Goal: Information Seeking & Learning: Learn about a topic

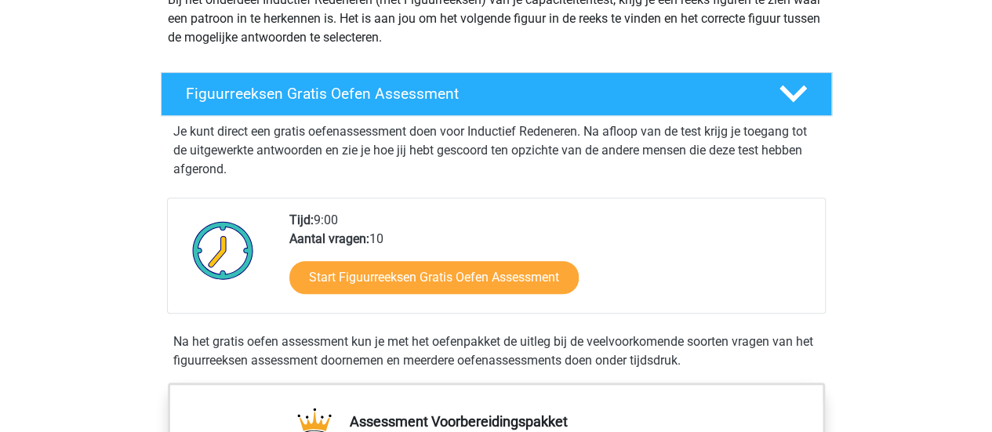
scroll to position [235, 0]
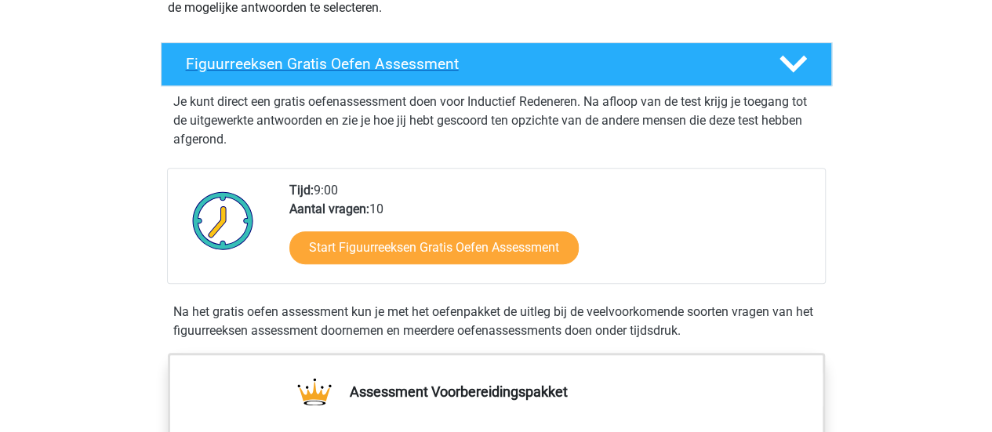
click at [787, 56] on icon at bounding box center [793, 63] width 27 height 27
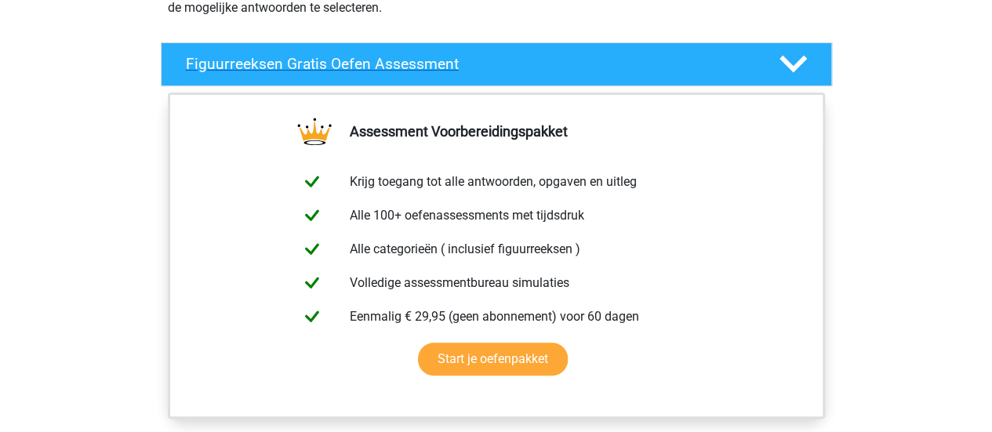
click at [804, 50] on div "Figuurreeksen Gratis Oefen Assessment" at bounding box center [496, 64] width 671 height 44
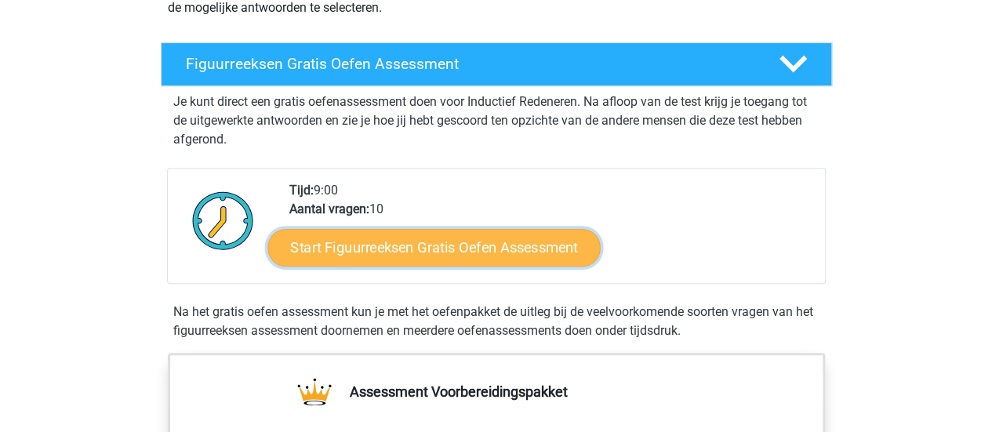
click at [438, 242] on link "Start Figuurreeksen Gratis Oefen Assessment" at bounding box center [433, 247] width 333 height 38
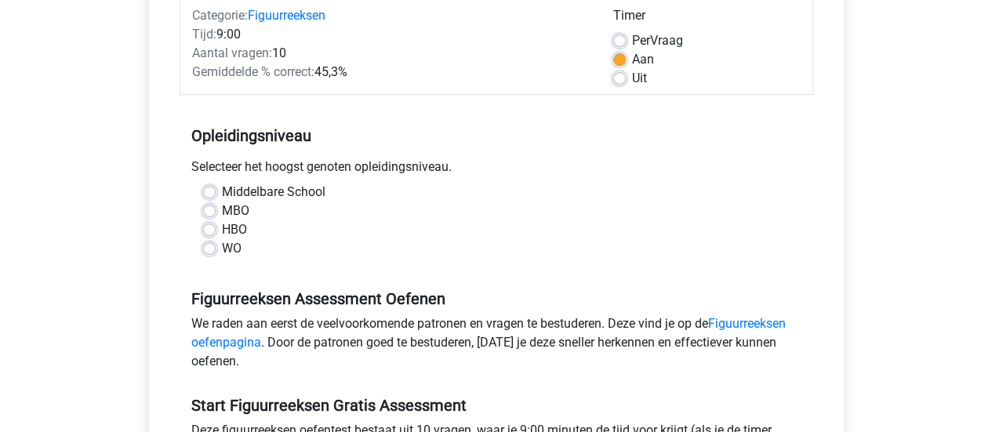
scroll to position [235, 0]
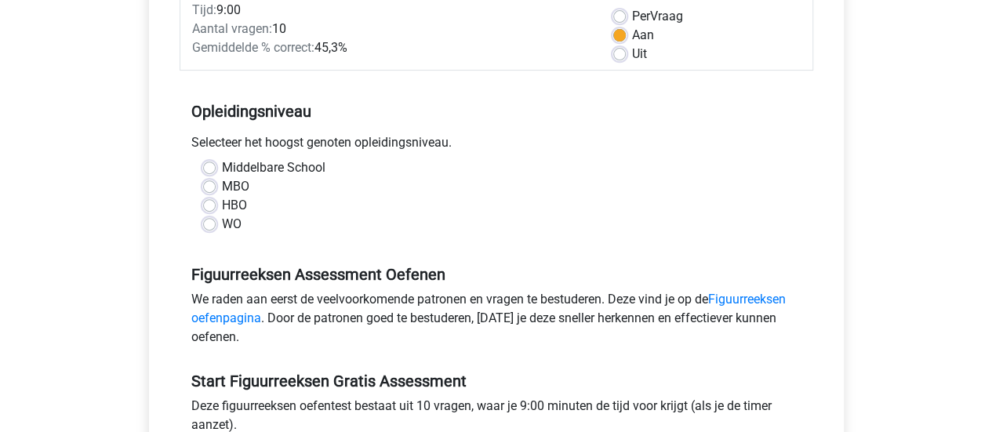
click at [235, 217] on label "WO" at bounding box center [232, 224] width 20 height 19
click at [216, 217] on input "WO" at bounding box center [209, 223] width 13 height 16
radio input "true"
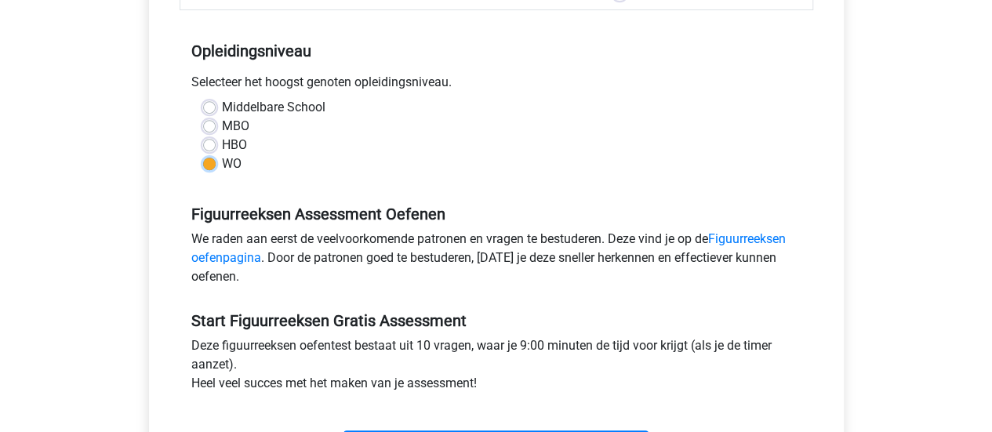
scroll to position [471, 0]
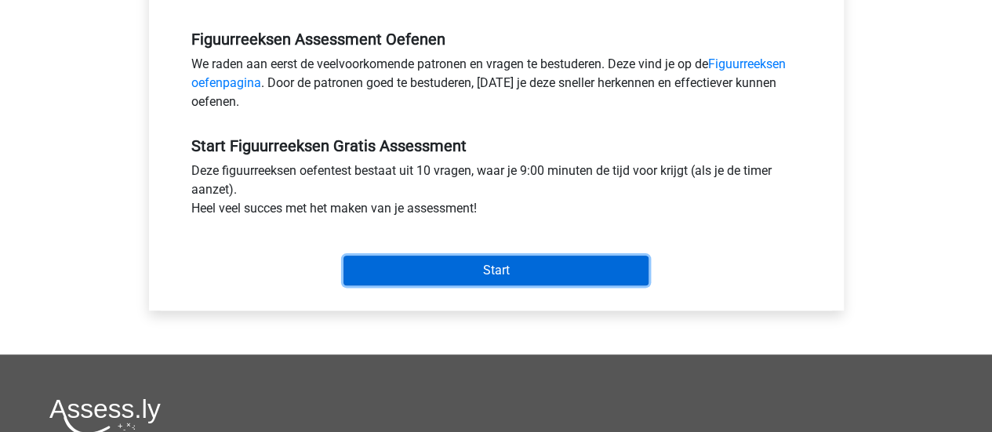
click at [408, 272] on input "Start" at bounding box center [496, 271] width 305 height 30
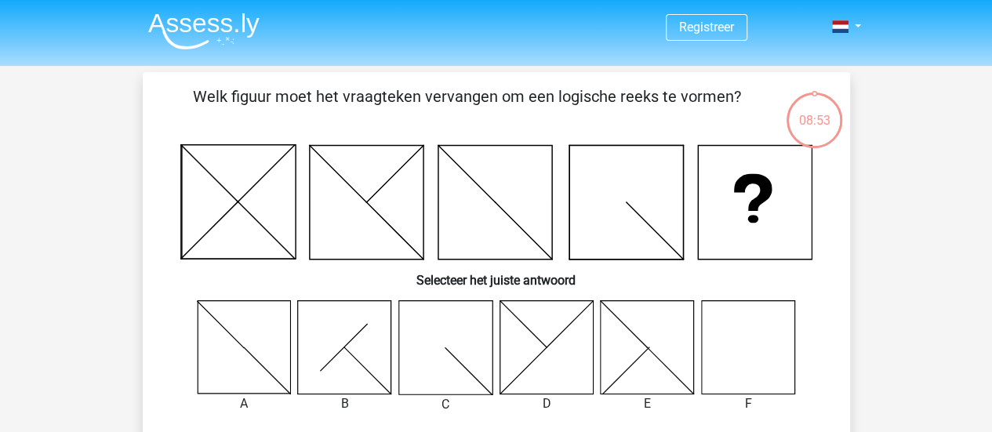
click at [720, 330] on icon at bounding box center [747, 346] width 93 height 93
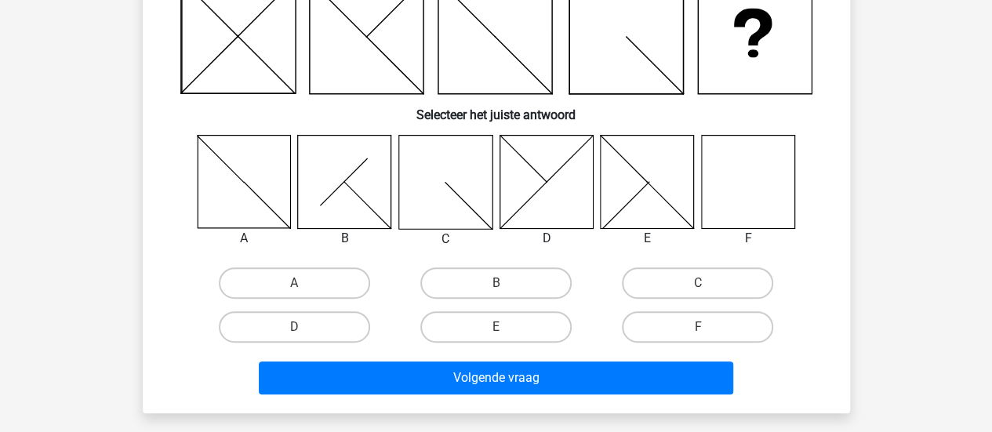
scroll to position [235, 0]
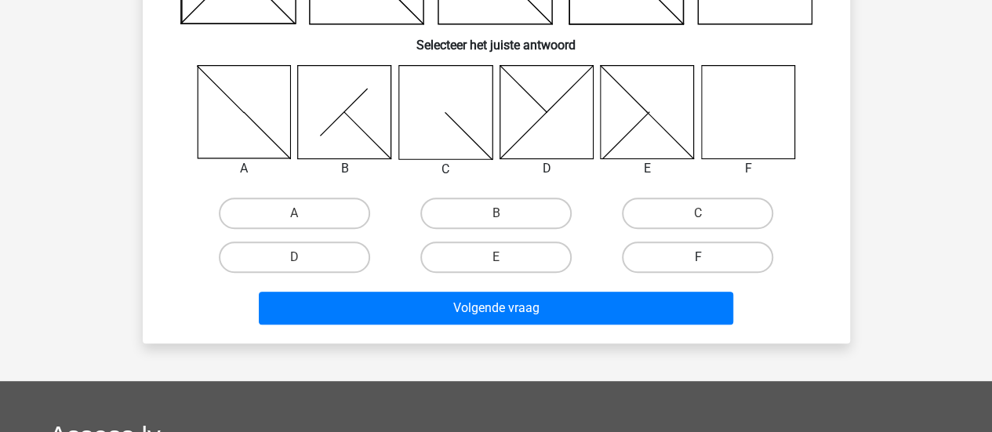
drag, startPoint x: 716, startPoint y: 240, endPoint x: 708, endPoint y: 251, distance: 13.5
click at [715, 242] on div "F" at bounding box center [698, 257] width 202 height 44
click at [708, 253] on label "F" at bounding box center [697, 257] width 151 height 31
click at [708, 257] on input "F" at bounding box center [703, 262] width 10 height 10
radio input "true"
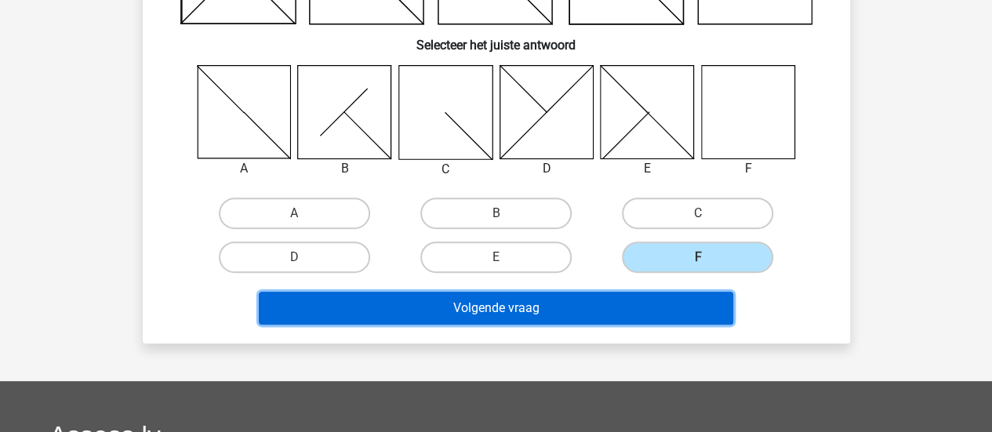
click at [624, 303] on button "Volgende vraag" at bounding box center [496, 308] width 475 height 33
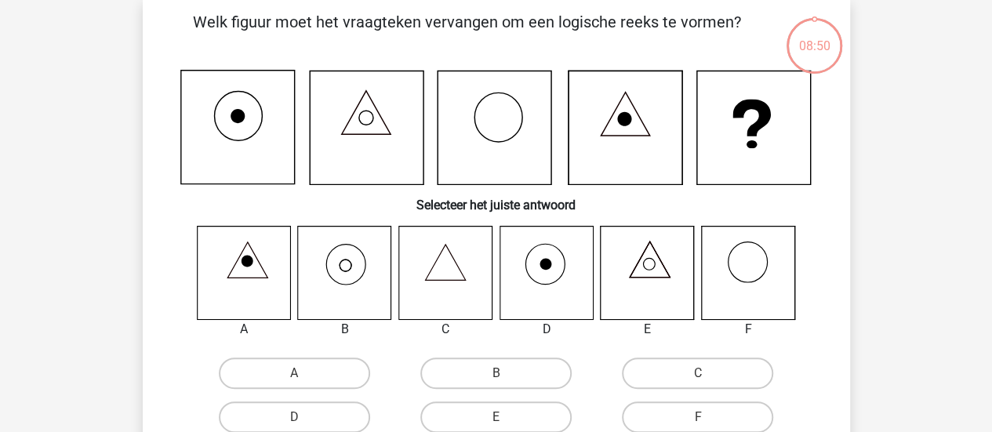
scroll to position [72, 0]
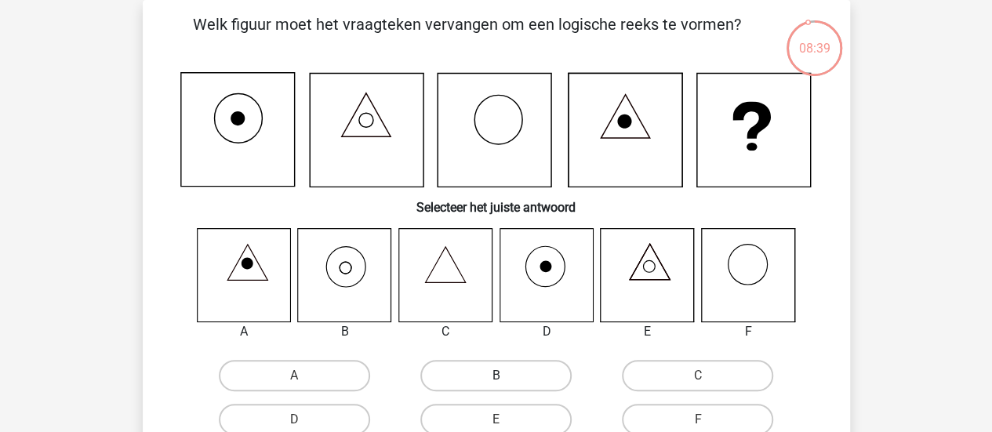
drag, startPoint x: 478, startPoint y: 346, endPoint x: 479, endPoint y: 366, distance: 20.4
click at [478, 349] on div "A B C D E F" at bounding box center [496, 335] width 657 height 214
click at [479, 366] on label "B" at bounding box center [495, 375] width 151 height 31
click at [496, 376] on input "B" at bounding box center [501, 381] width 10 height 10
radio input "true"
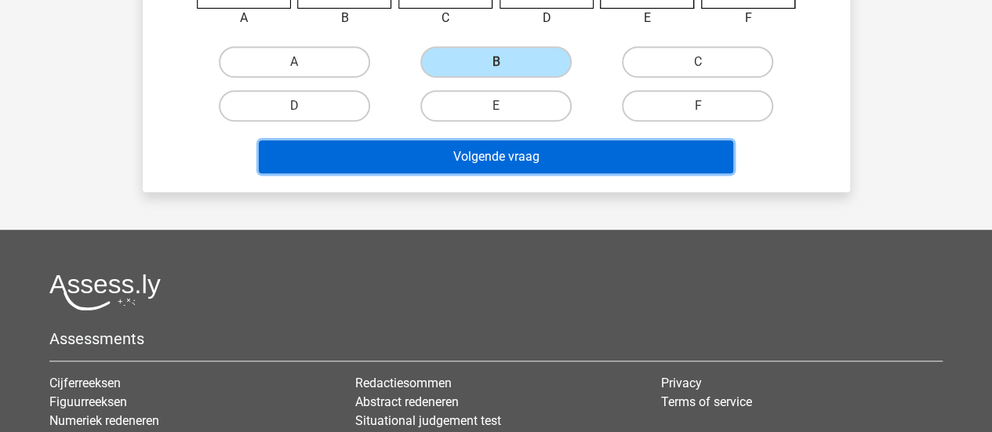
click at [515, 169] on button "Volgende vraag" at bounding box center [496, 156] width 475 height 33
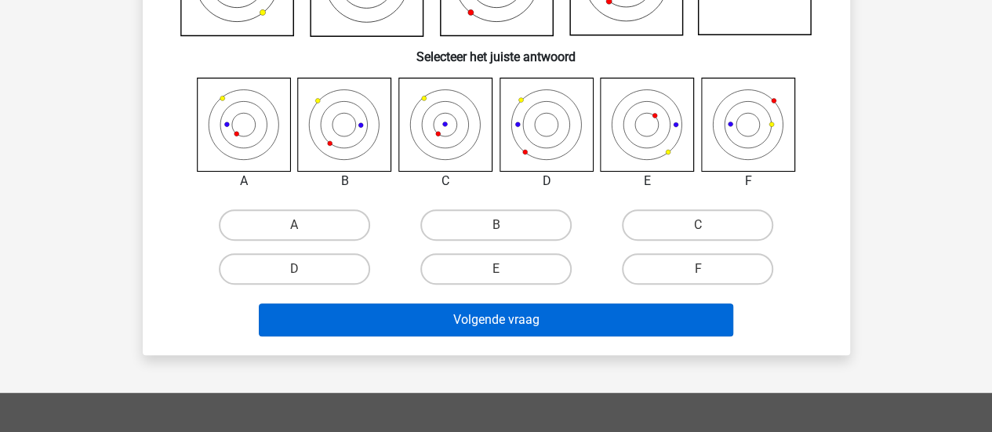
scroll to position [229, 0]
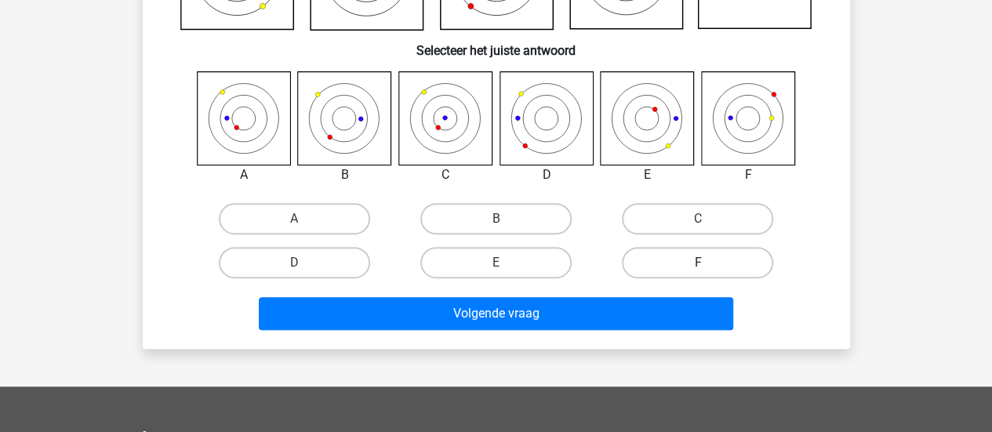
click at [722, 264] on label "F" at bounding box center [697, 262] width 151 height 31
click at [708, 264] on input "F" at bounding box center [703, 268] width 10 height 10
radio input "true"
click at [603, 333] on div "Volgende vraag" at bounding box center [497, 316] width 606 height 39
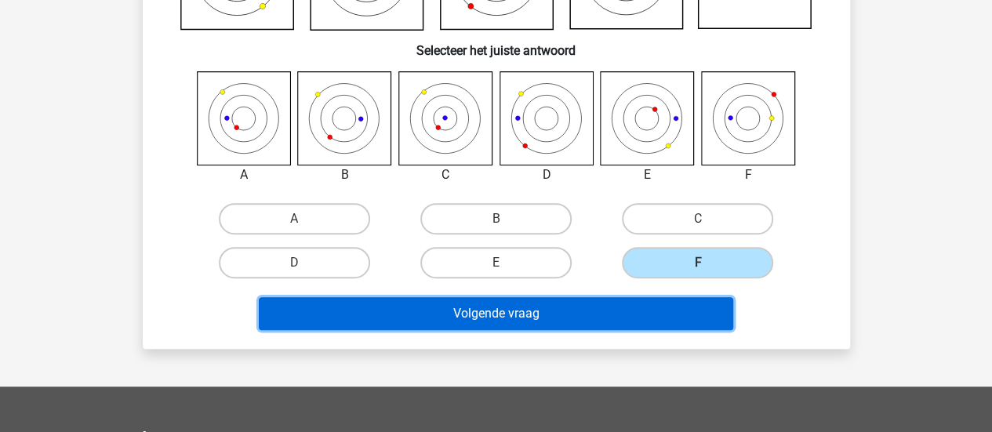
click at [606, 329] on button "Volgende vraag" at bounding box center [496, 313] width 475 height 33
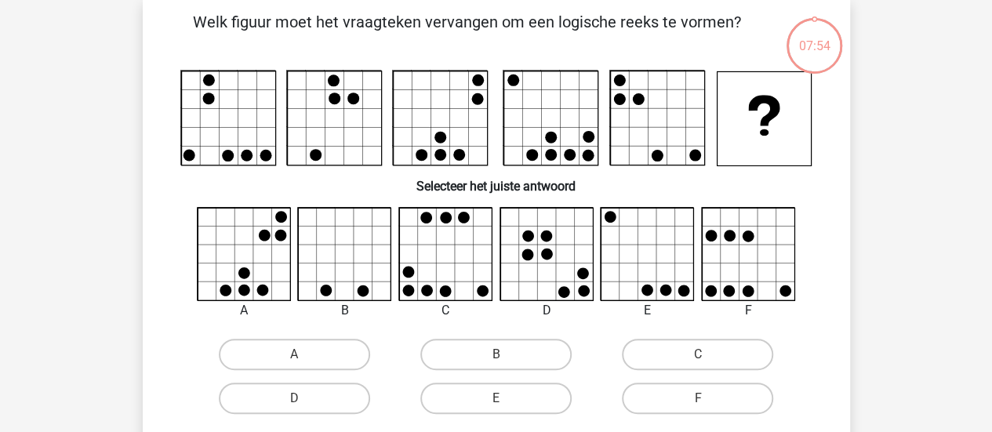
scroll to position [72, 0]
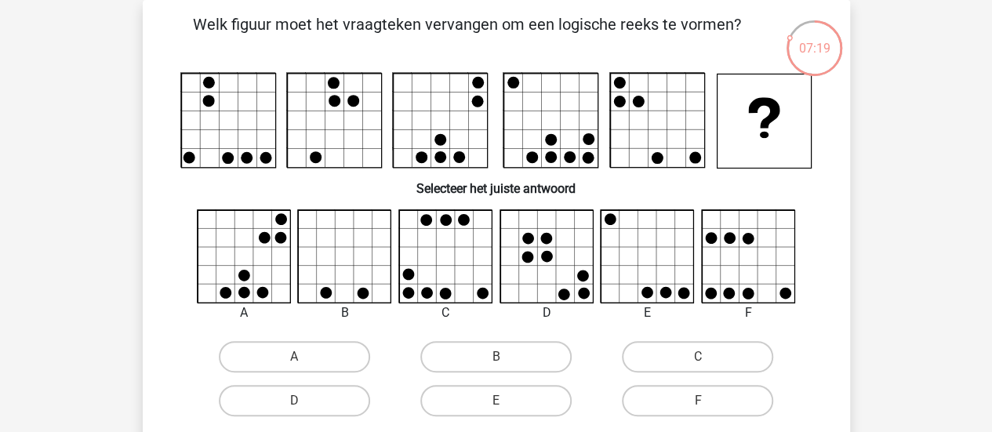
click at [453, 283] on icon at bounding box center [445, 256] width 93 height 93
click at [690, 346] on label "C" at bounding box center [697, 356] width 151 height 31
click at [698, 357] on input "C" at bounding box center [703, 362] width 10 height 10
radio input "true"
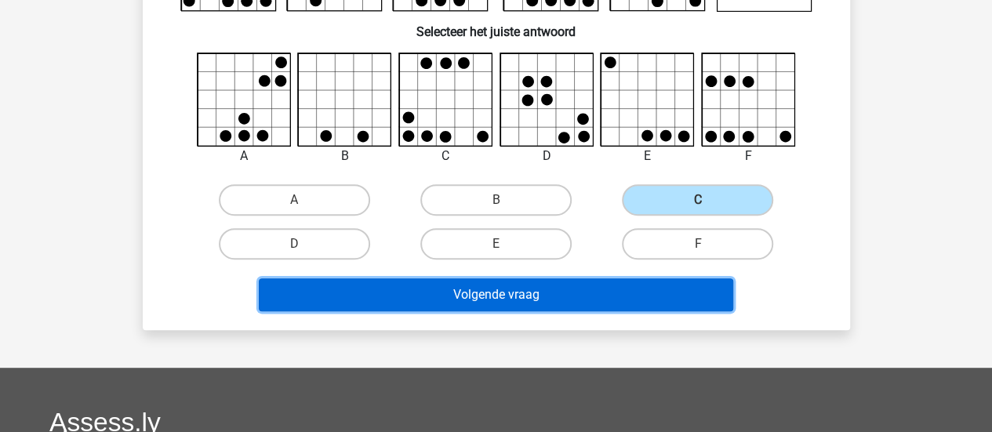
click at [664, 309] on button "Volgende vraag" at bounding box center [496, 294] width 475 height 33
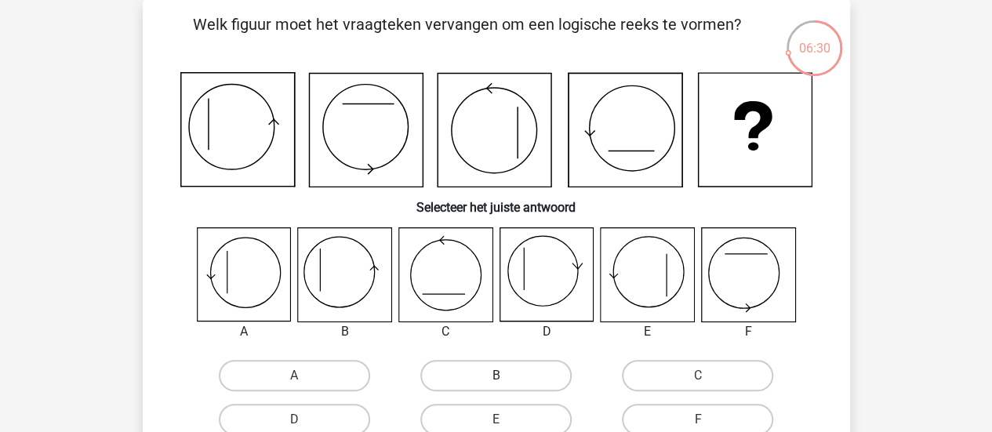
click at [455, 373] on label "B" at bounding box center [495, 375] width 151 height 31
click at [496, 376] on input "B" at bounding box center [501, 381] width 10 height 10
radio input "true"
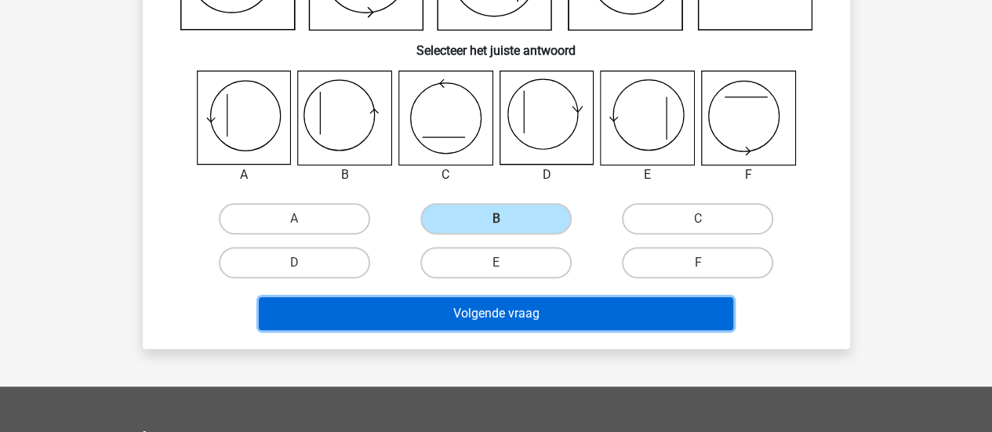
click at [540, 310] on button "Volgende vraag" at bounding box center [496, 313] width 475 height 33
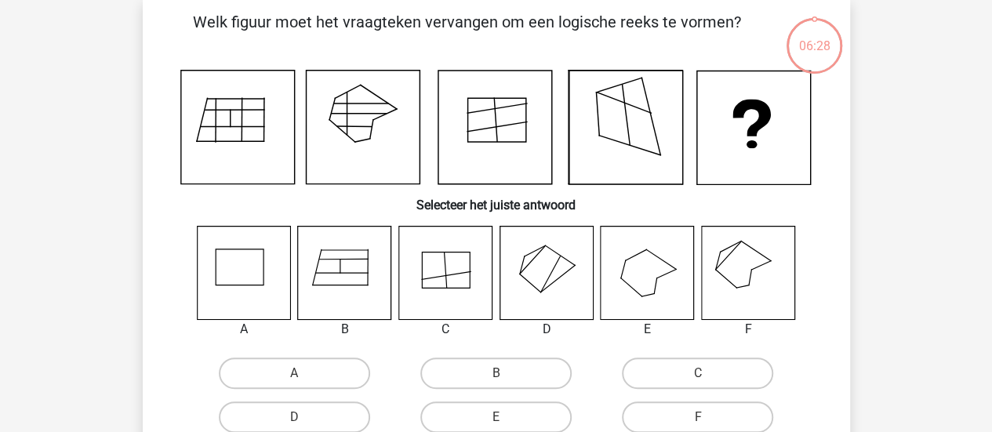
scroll to position [72, 0]
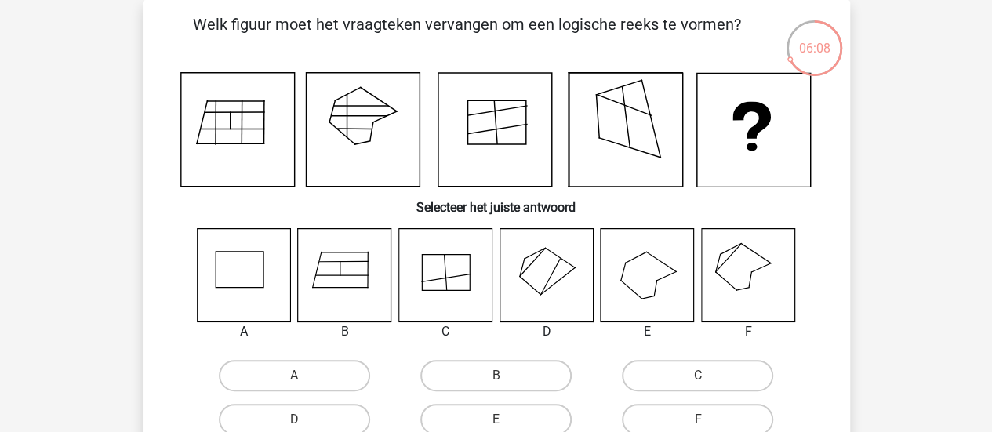
click at [748, 271] on icon at bounding box center [747, 274] width 93 height 93
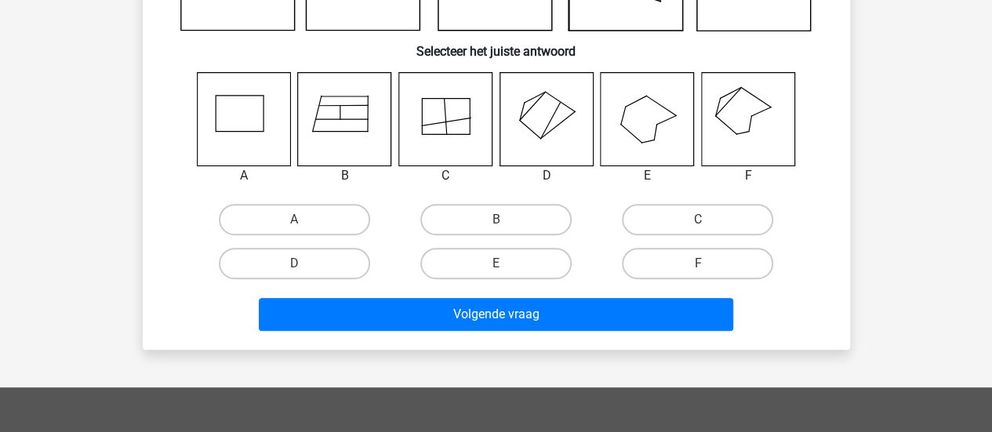
scroll to position [229, 0]
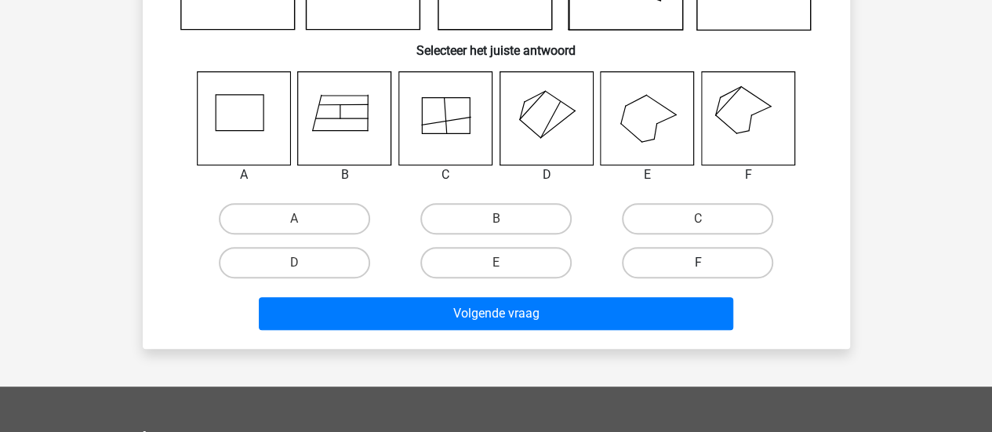
click at [723, 263] on label "F" at bounding box center [697, 262] width 151 height 31
click at [708, 263] on input "F" at bounding box center [703, 268] width 10 height 10
radio input "true"
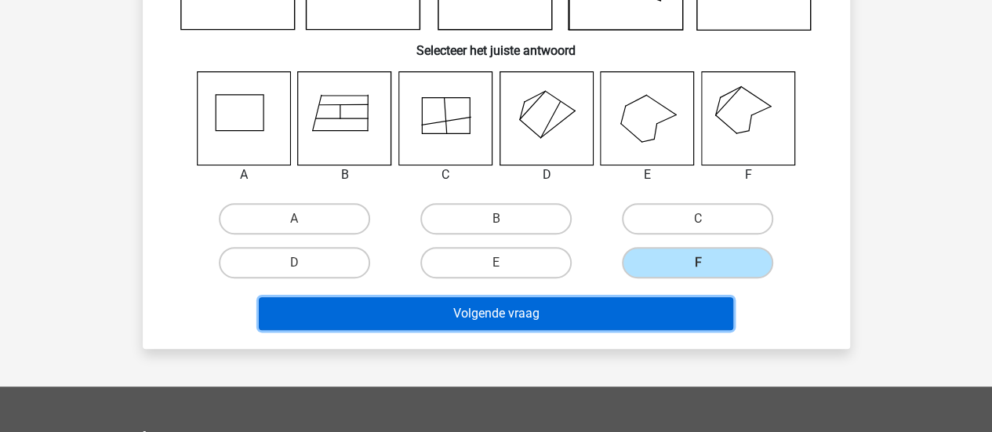
click at [631, 322] on button "Volgende vraag" at bounding box center [496, 313] width 475 height 33
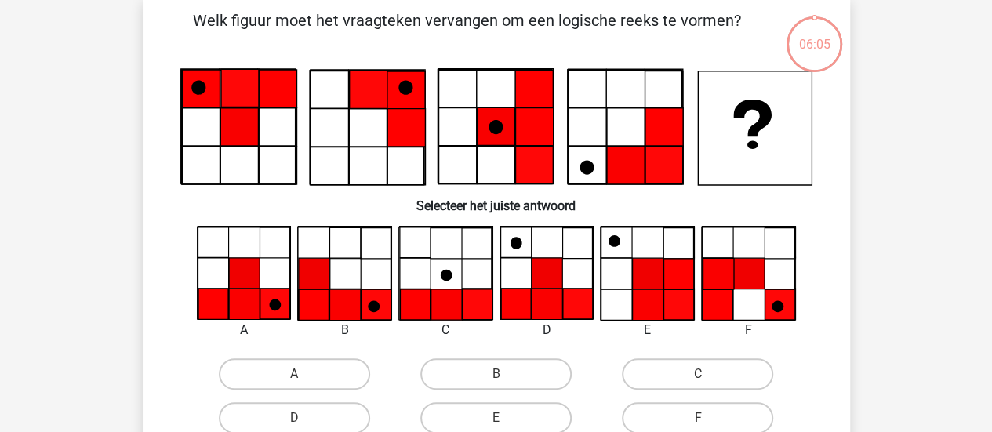
scroll to position [72, 0]
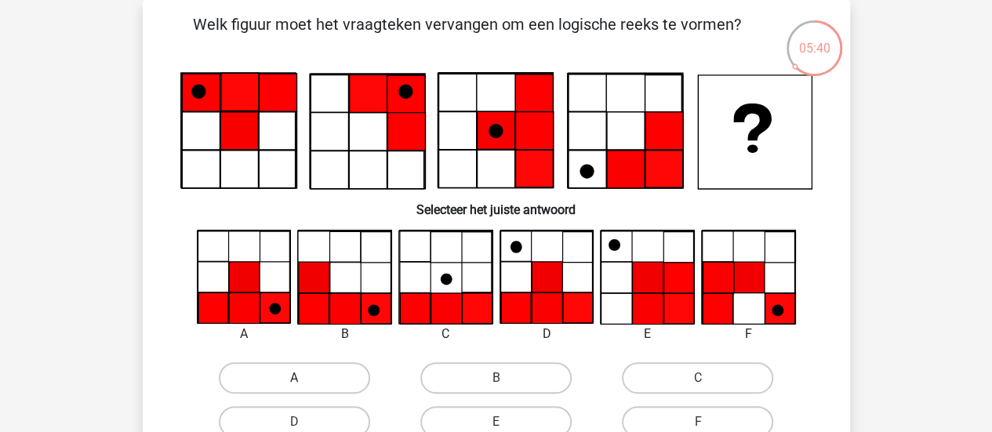
click at [280, 368] on label "A" at bounding box center [294, 377] width 151 height 31
click at [294, 378] on input "A" at bounding box center [299, 383] width 10 height 10
radio input "true"
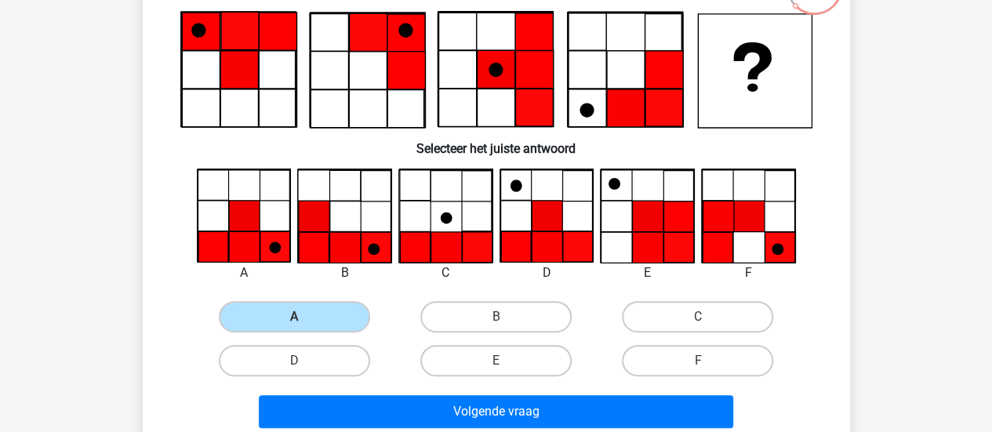
scroll to position [307, 0]
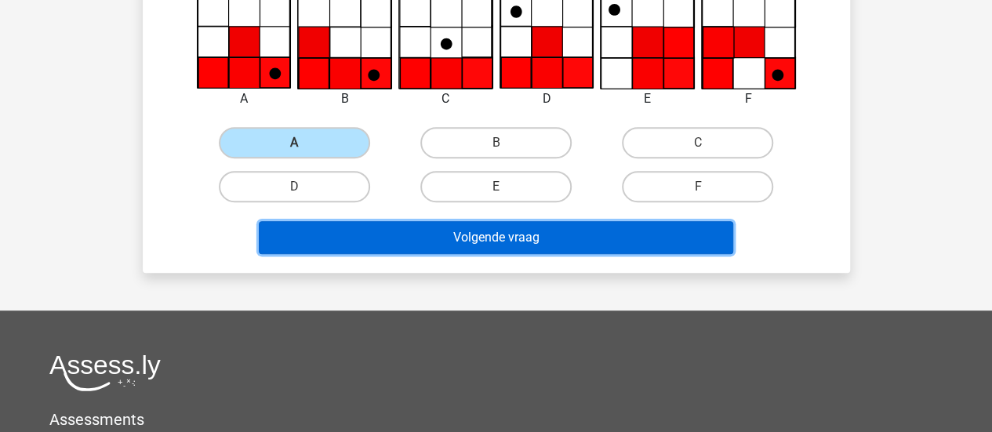
click at [580, 238] on button "Volgende vraag" at bounding box center [496, 237] width 475 height 33
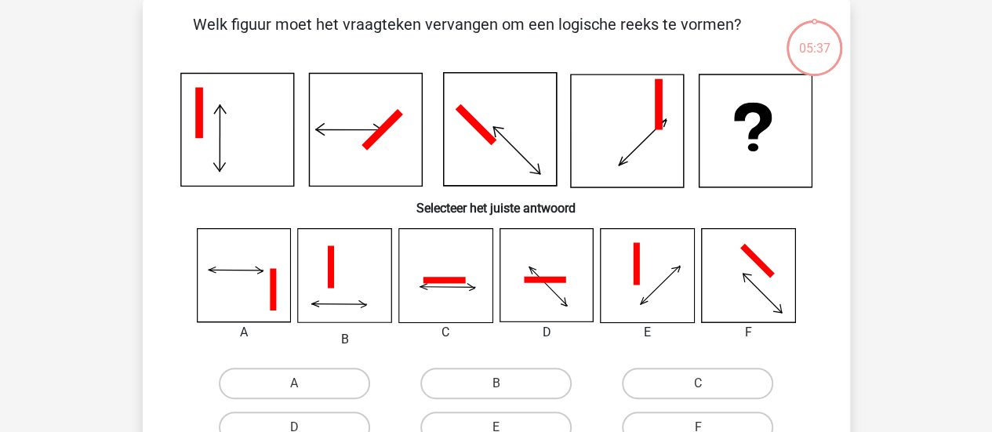
scroll to position [72, 0]
click at [489, 382] on label "B" at bounding box center [495, 383] width 151 height 31
click at [496, 384] on input "B" at bounding box center [501, 389] width 10 height 10
radio input "true"
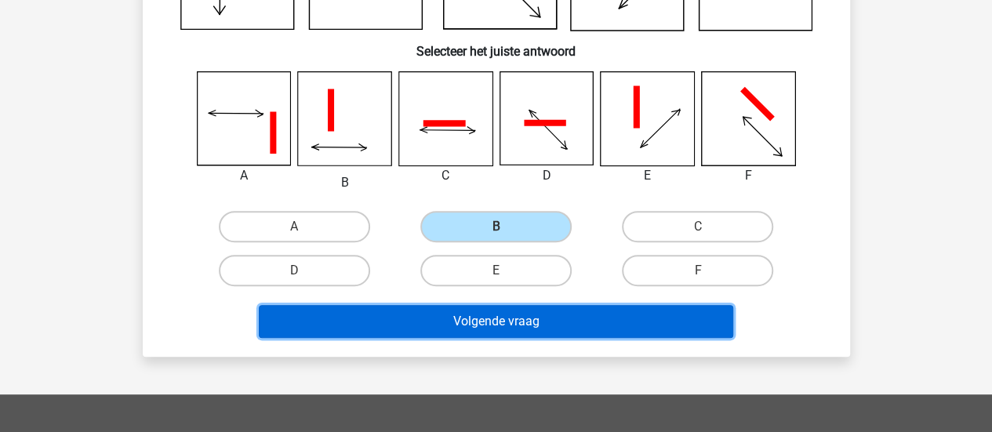
click at [549, 321] on button "Volgende vraag" at bounding box center [496, 321] width 475 height 33
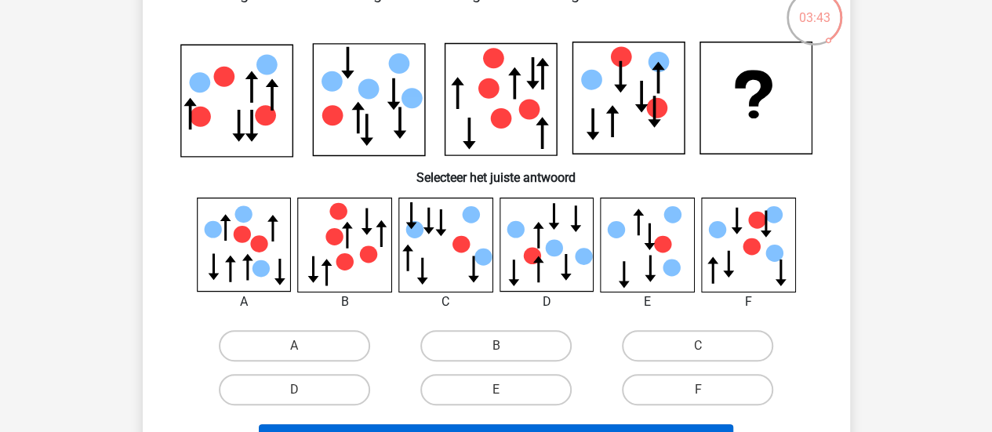
scroll to position [151, 0]
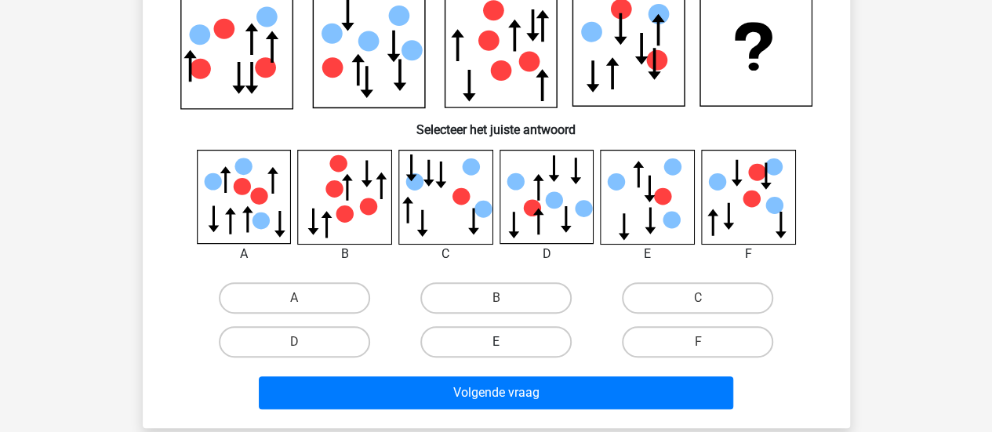
click at [510, 344] on label "E" at bounding box center [495, 341] width 151 height 31
click at [506, 344] on input "E" at bounding box center [501, 347] width 10 height 10
radio input "true"
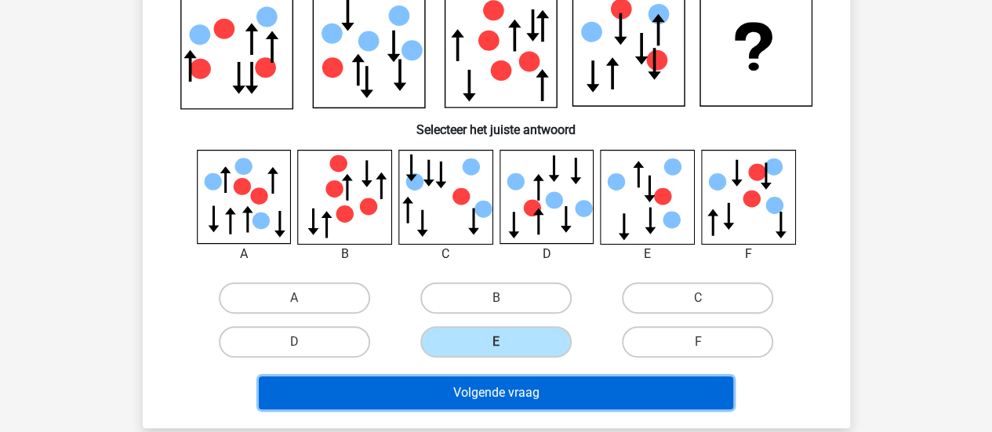
click at [511, 388] on button "Volgende vraag" at bounding box center [496, 393] width 475 height 33
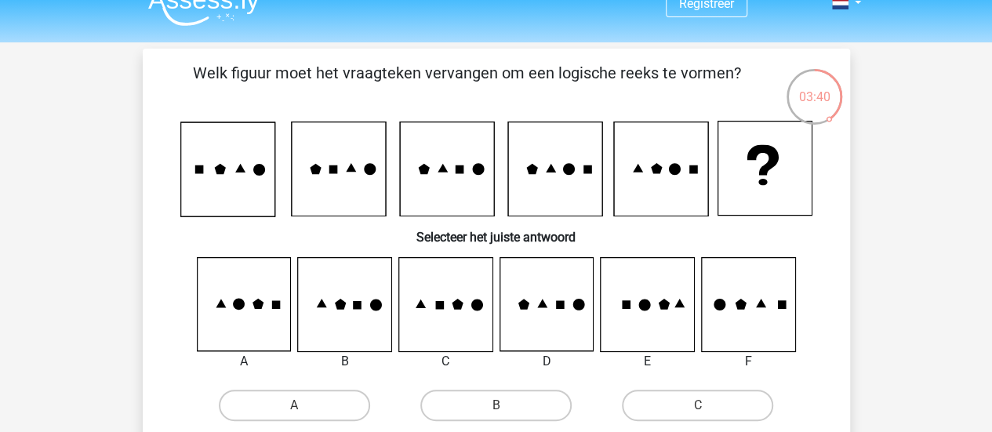
scroll to position [0, 0]
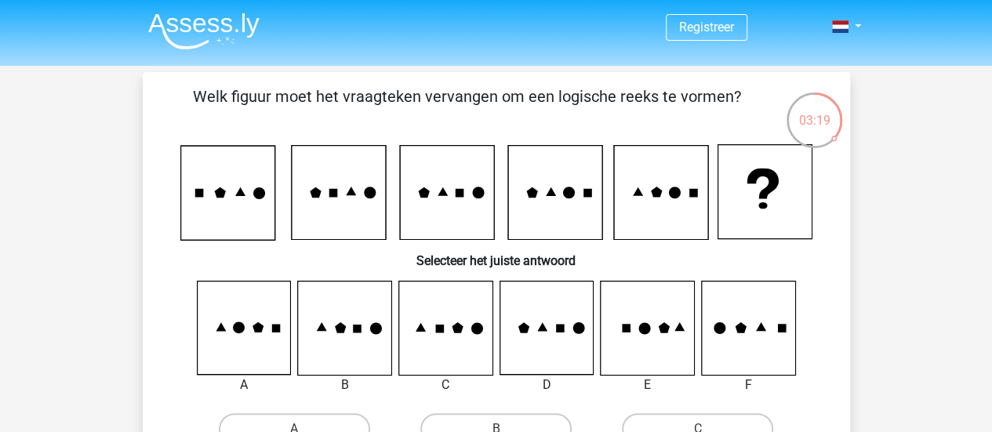
click at [264, 333] on icon at bounding box center [243, 328] width 93 height 93
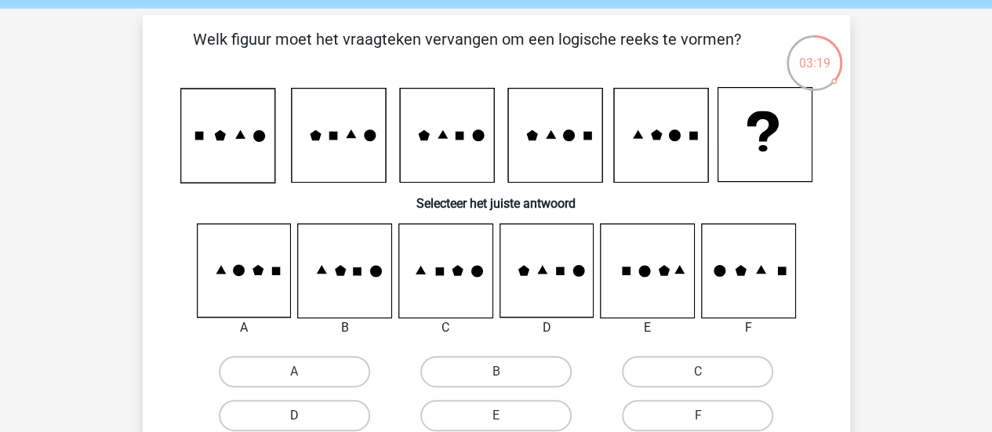
scroll to position [157, 0]
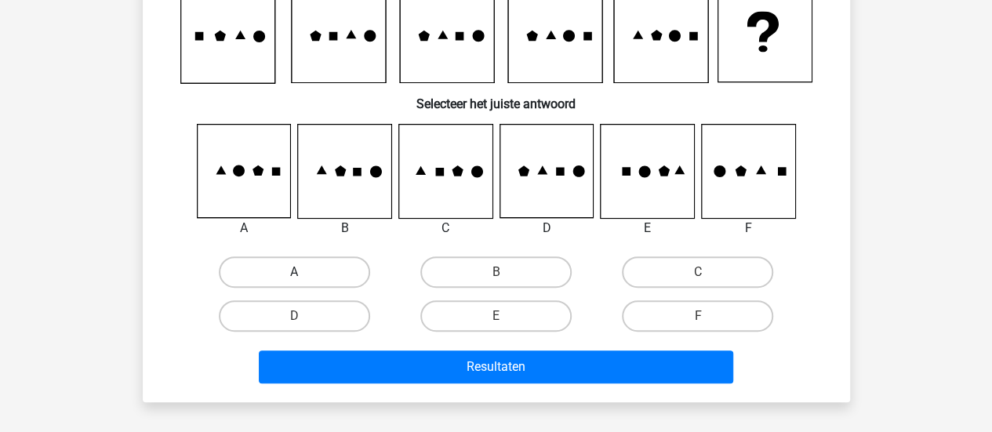
click at [334, 266] on label "A" at bounding box center [294, 271] width 151 height 31
click at [304, 272] on input "A" at bounding box center [299, 277] width 10 height 10
radio input "true"
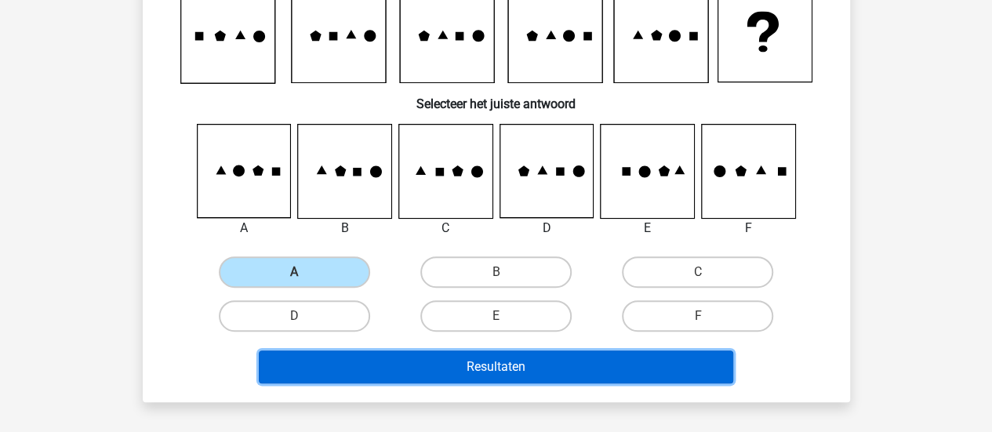
click at [416, 355] on button "Resultaten" at bounding box center [496, 367] width 475 height 33
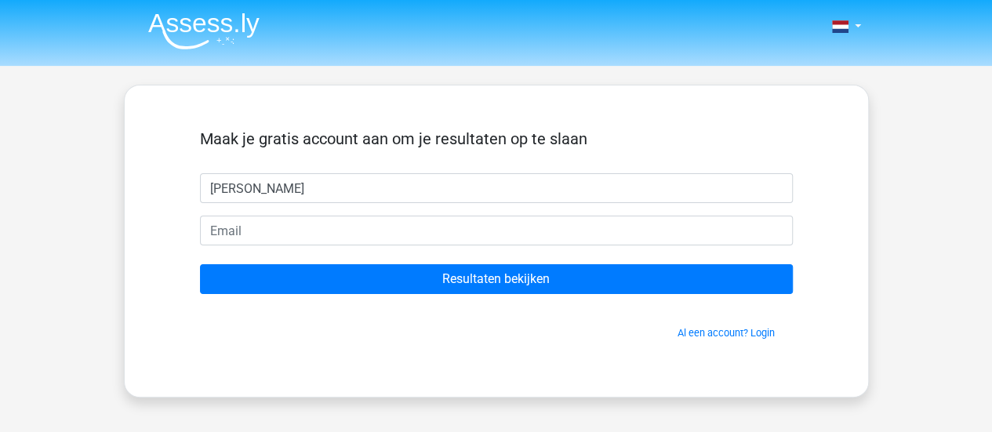
type input "[PERSON_NAME]"
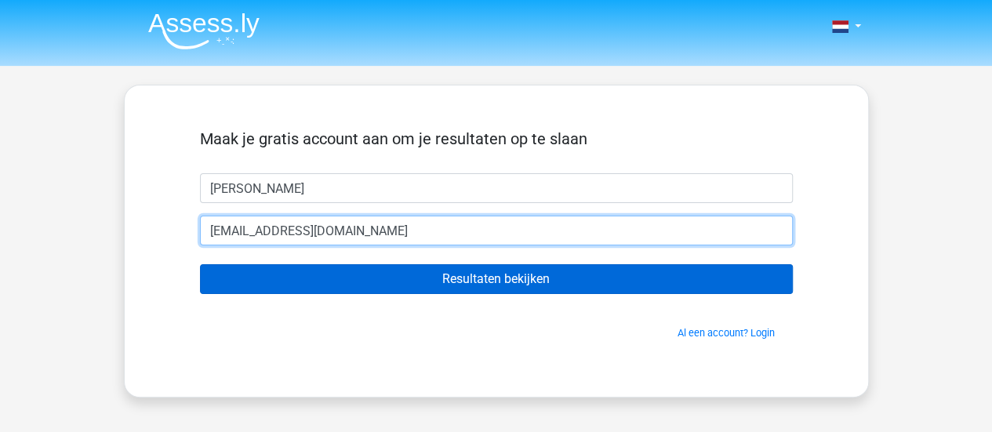
type input "Spthuijs@gmail.com"
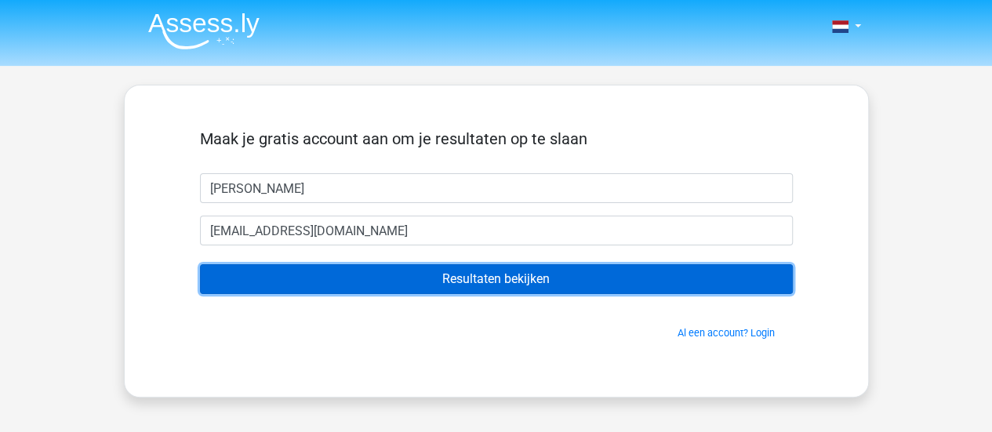
click at [472, 271] on input "Resultaten bekijken" at bounding box center [496, 279] width 593 height 30
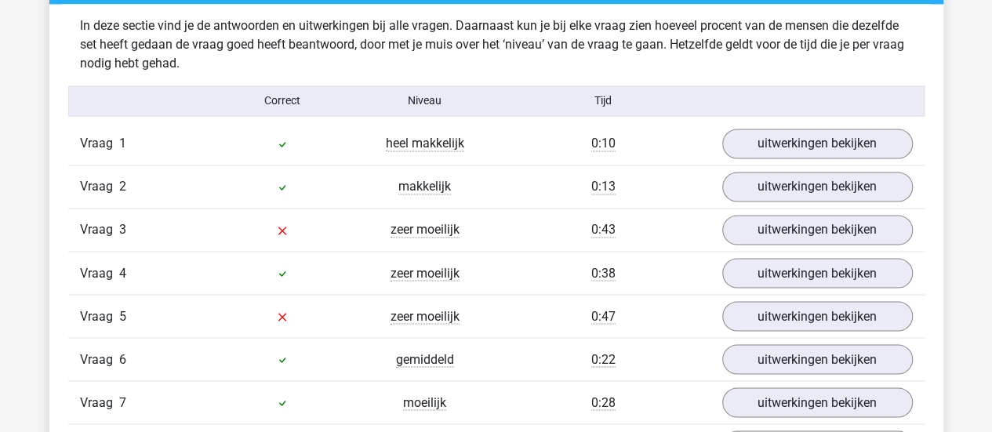
scroll to position [1255, 0]
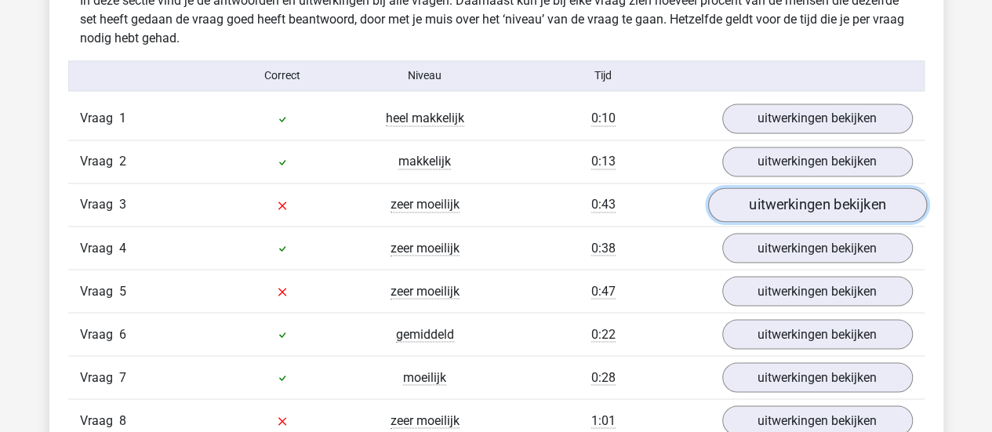
click at [760, 195] on link "uitwerkingen bekijken" at bounding box center [817, 204] width 219 height 35
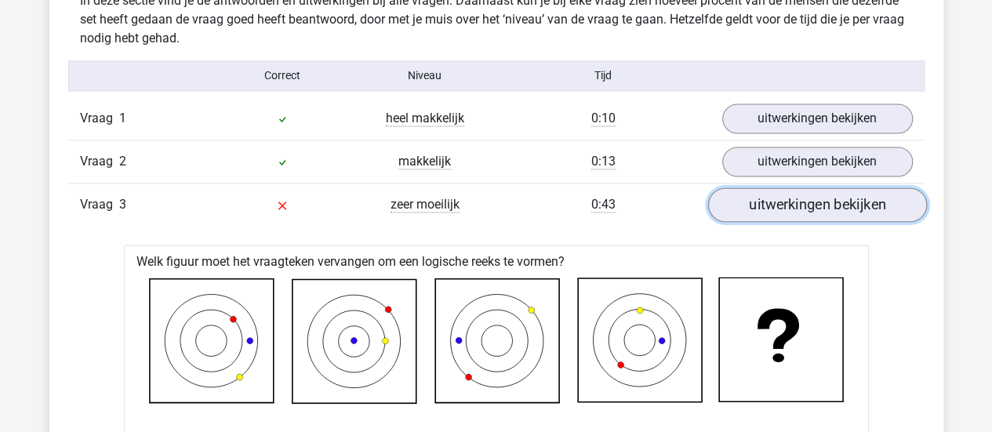
click at [747, 189] on link "uitwerkingen bekijken" at bounding box center [817, 204] width 219 height 35
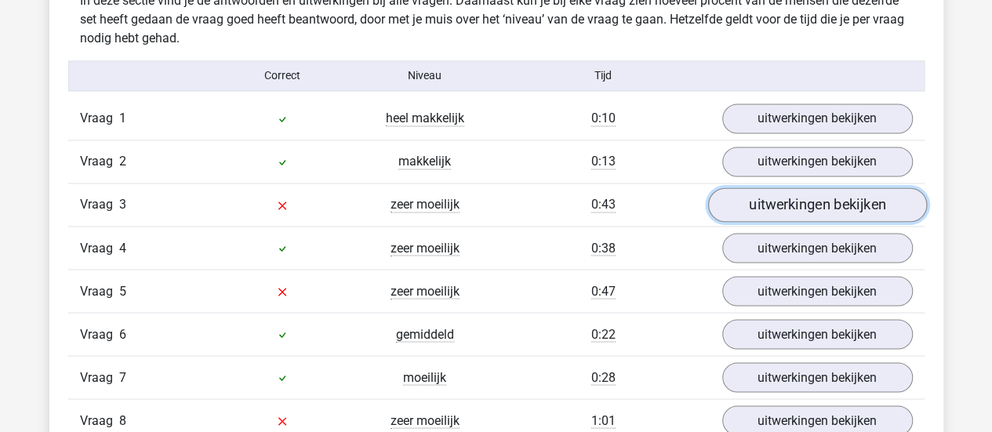
scroll to position [1333, 0]
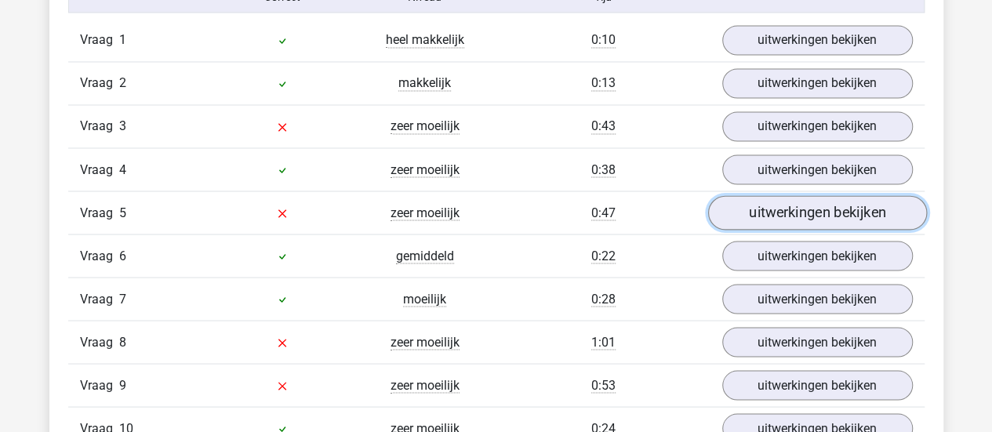
click at [802, 205] on link "uitwerkingen bekijken" at bounding box center [817, 212] width 219 height 35
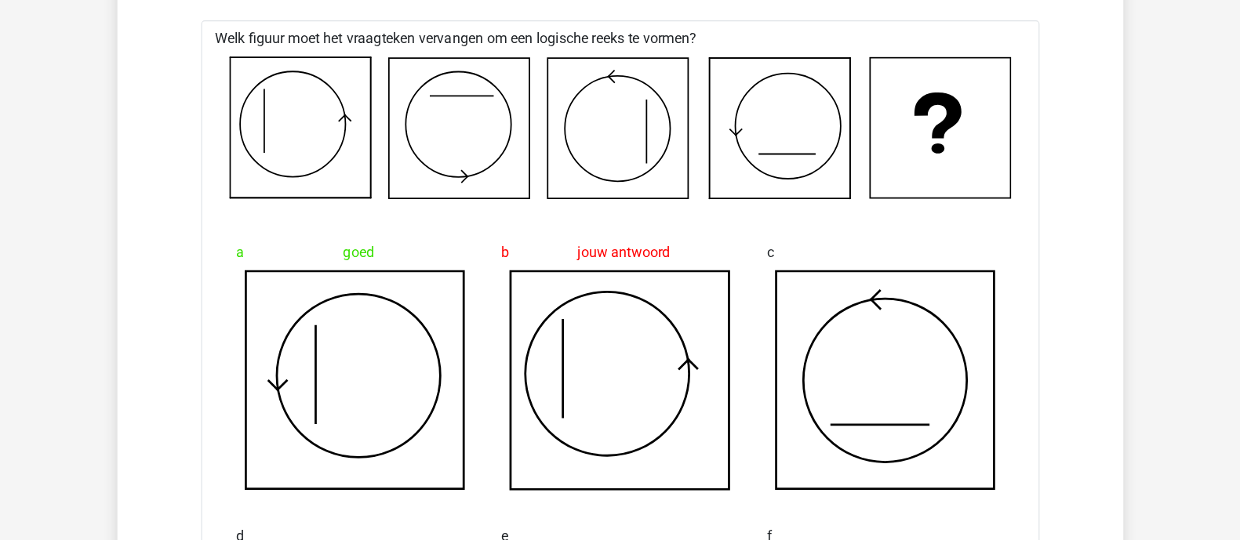
scroll to position [1568, 0]
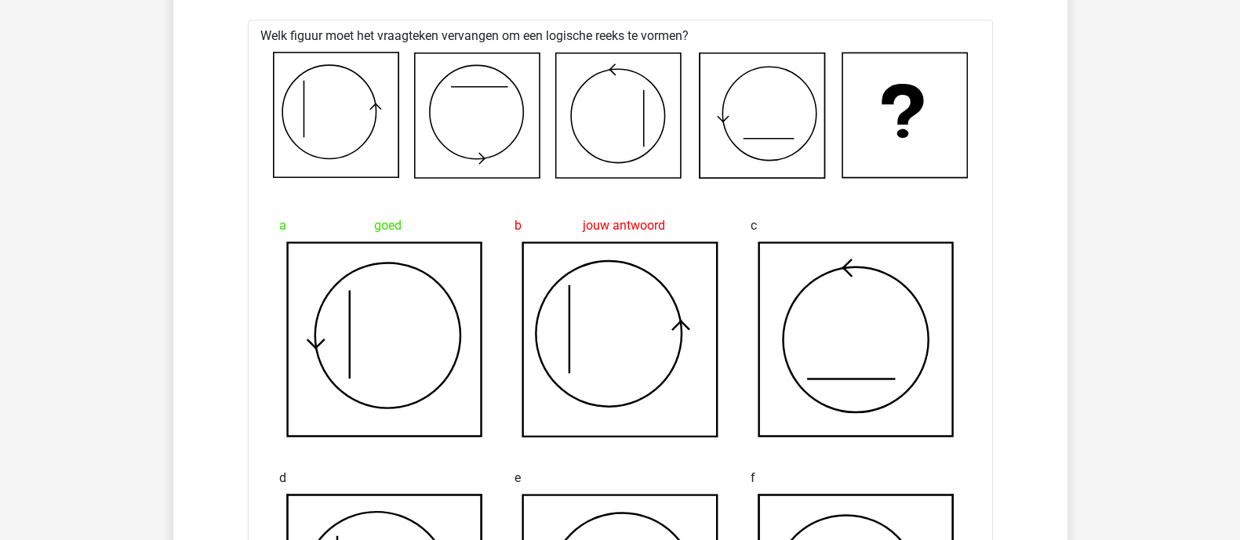
drag, startPoint x: 955, startPoint y: 4, endPoint x: 224, endPoint y: 100, distance: 738.1
